Goal: Transaction & Acquisition: Purchase product/service

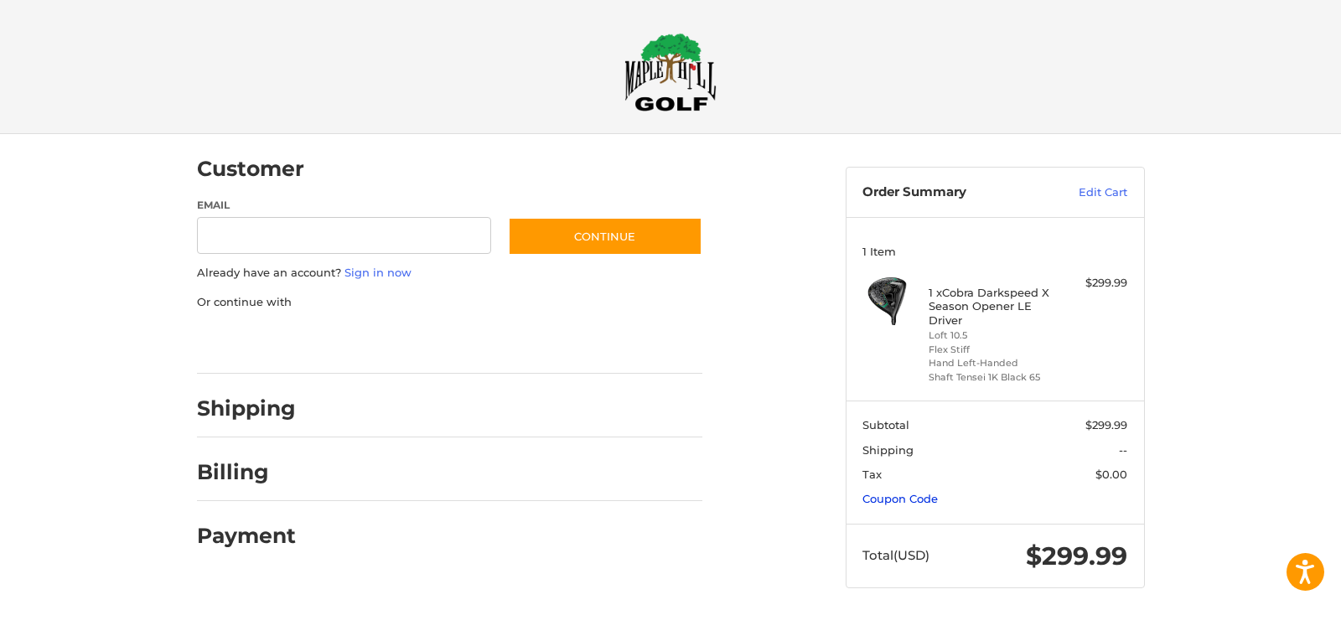
click at [913, 497] on link "Coupon Code" at bounding box center [899, 498] width 75 height 13
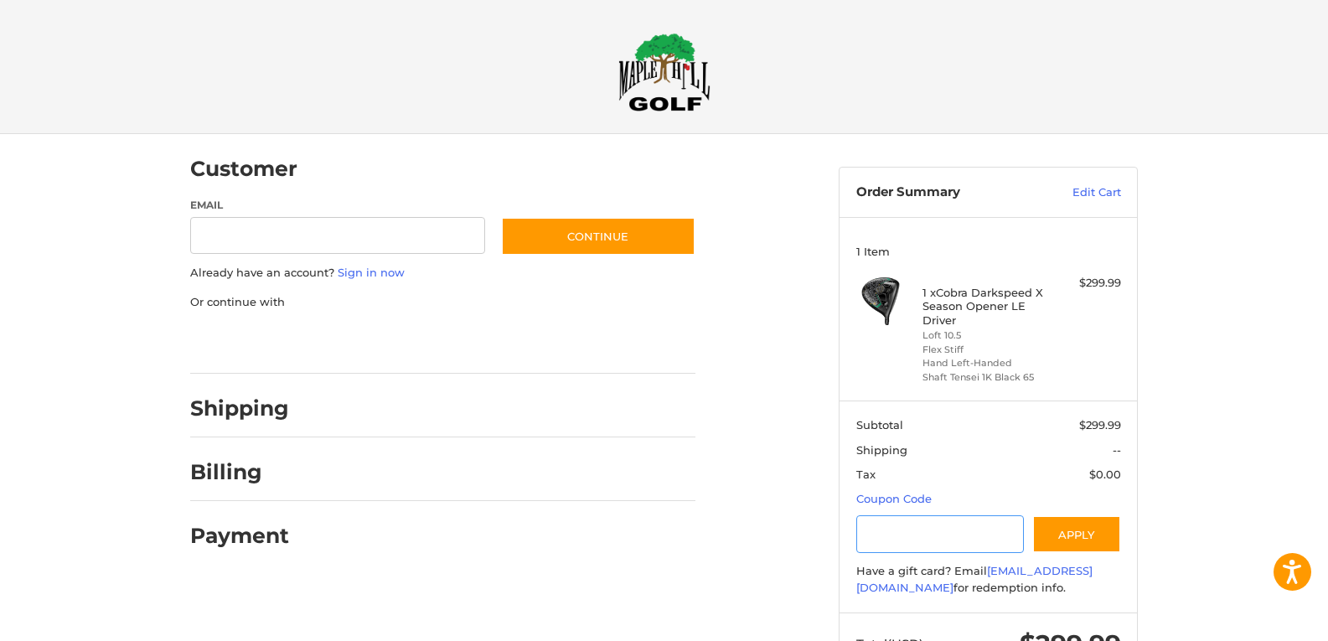
click at [918, 533] on input "Gift Certificate or Coupon Code" at bounding box center [940, 534] width 168 height 38
click at [1077, 520] on button "Apply" at bounding box center [1076, 534] width 89 height 38
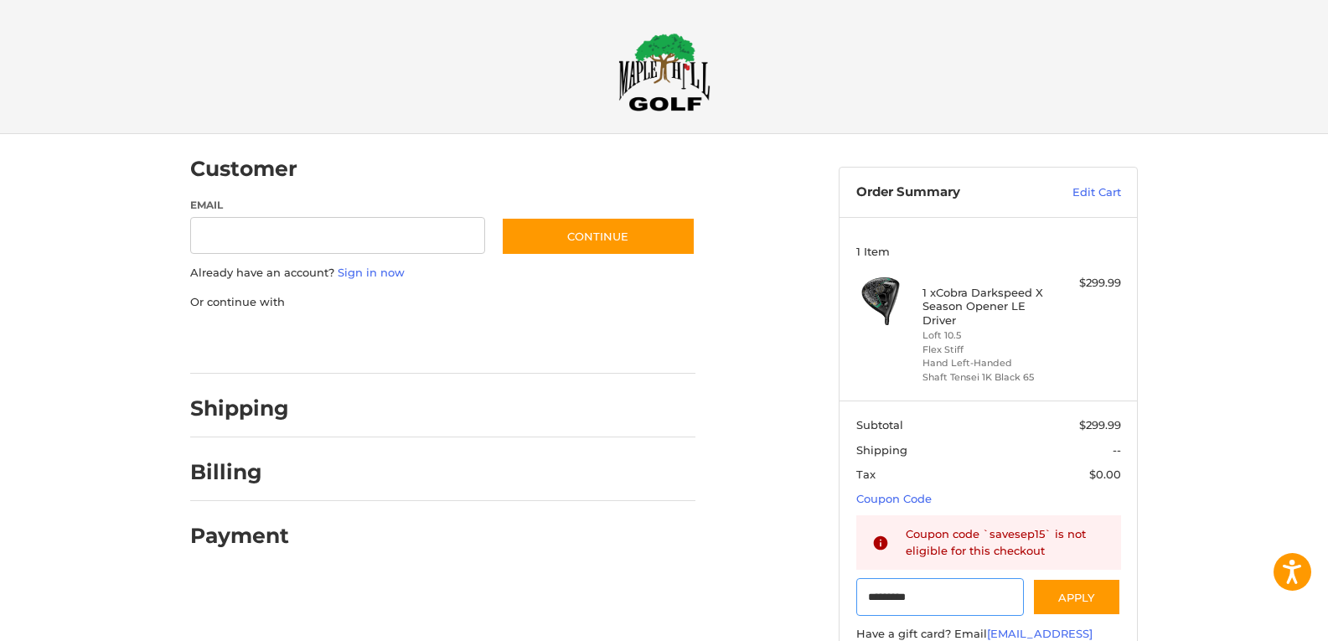
drag, startPoint x: 950, startPoint y: 603, endPoint x: 823, endPoint y: 597, distance: 126.7
click at [825, 599] on div "Customer Guest Customer Email Subscribe to our newsletter. Continue Already hav…" at bounding box center [665, 453] width 1006 height 638
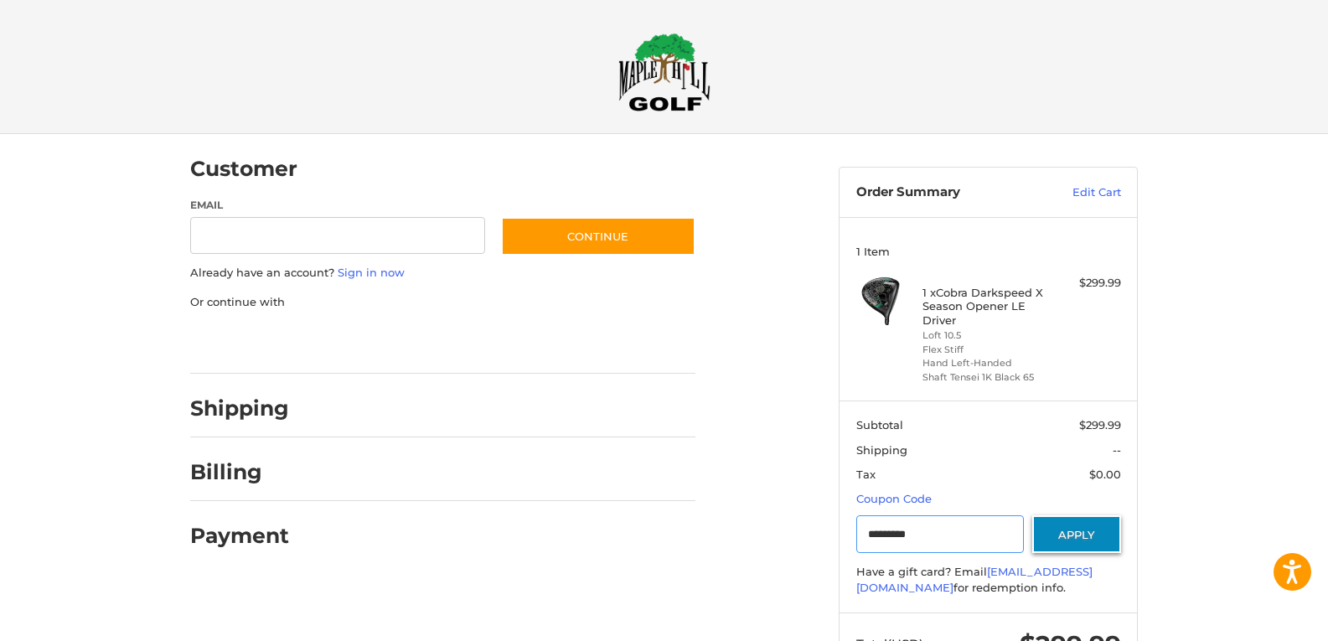
type input "*********"
click at [1084, 525] on button "Apply" at bounding box center [1076, 534] width 89 height 38
